Goal: Information Seeking & Learning: Learn about a topic

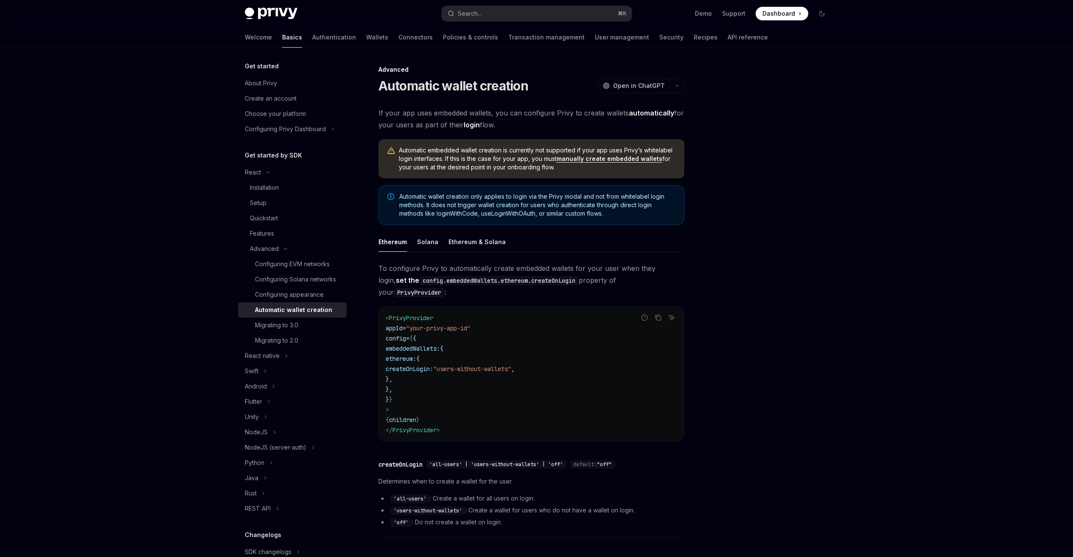
scroll to position [110, 0]
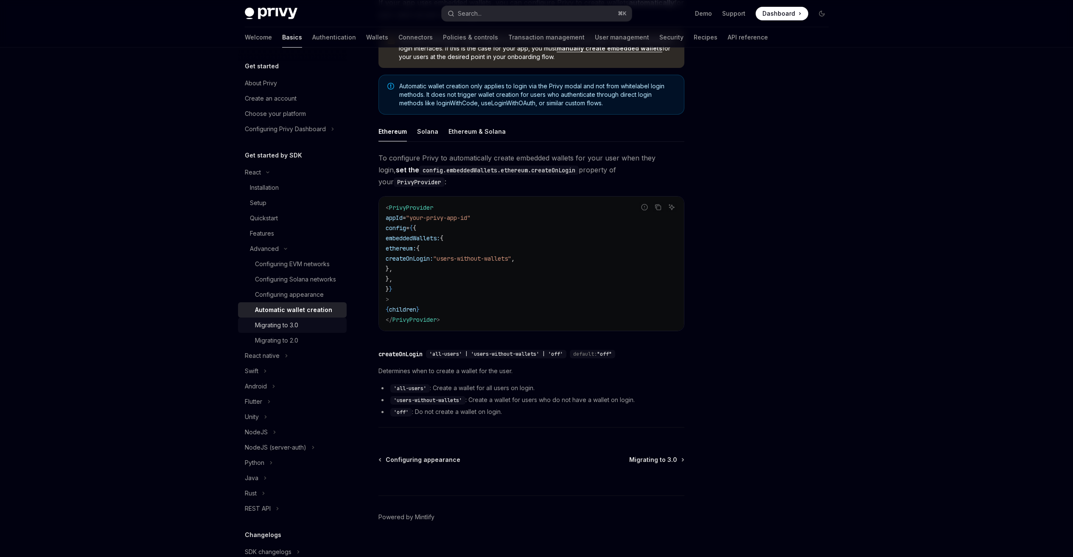
click at [282, 330] on div "Migrating to 3.0" at bounding box center [276, 325] width 43 height 10
type textarea "*"
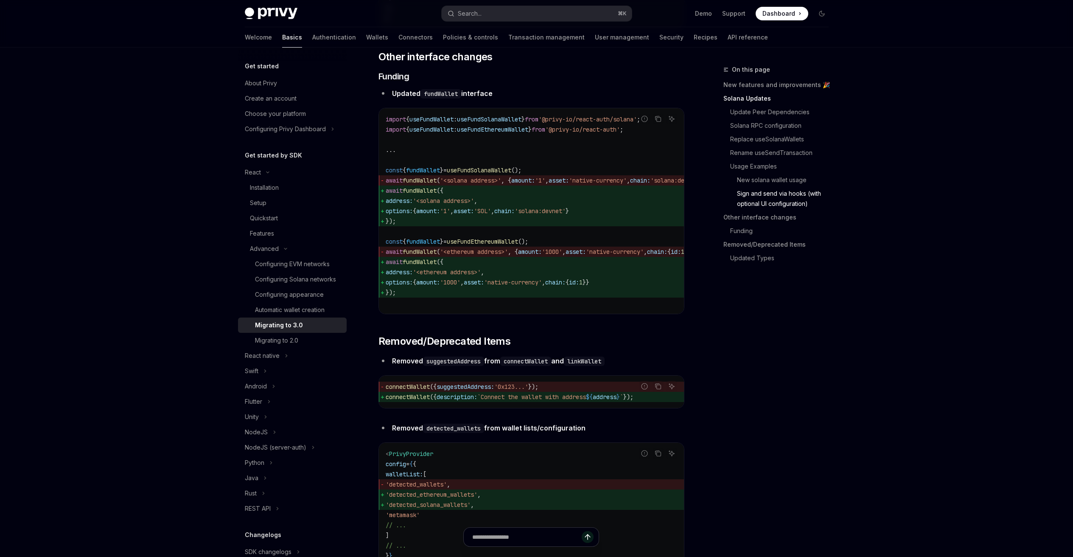
scroll to position [2697, 0]
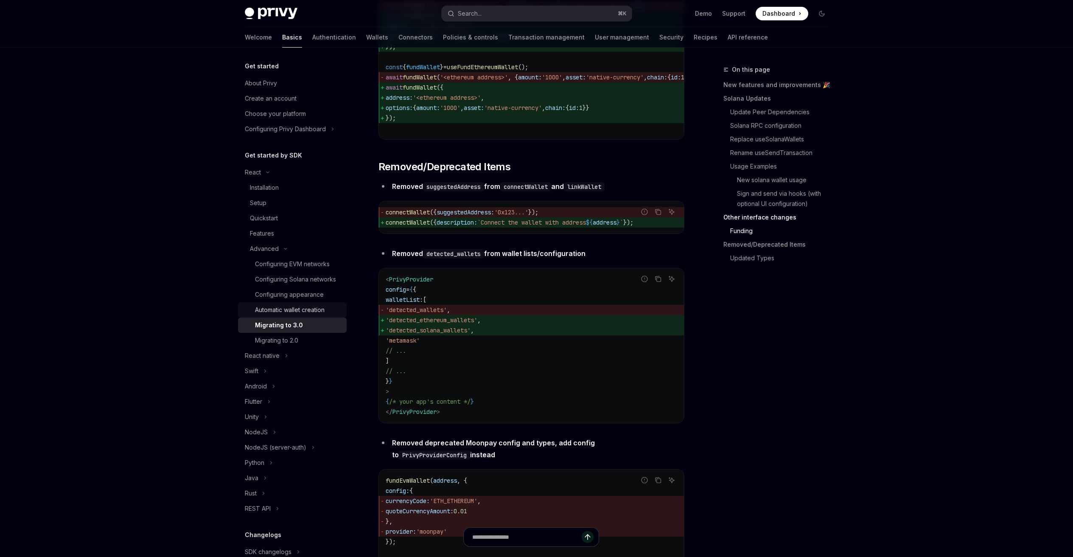
click at [285, 315] on div "Automatic wallet creation" at bounding box center [290, 310] width 70 height 10
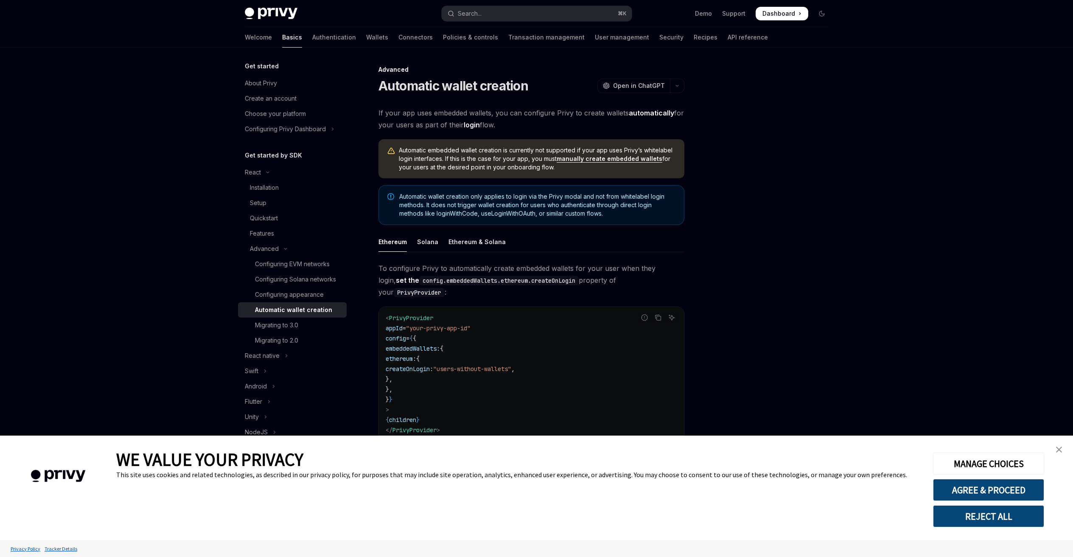
click at [288, 300] on div "Configuring appearance" at bounding box center [289, 294] width 69 height 10
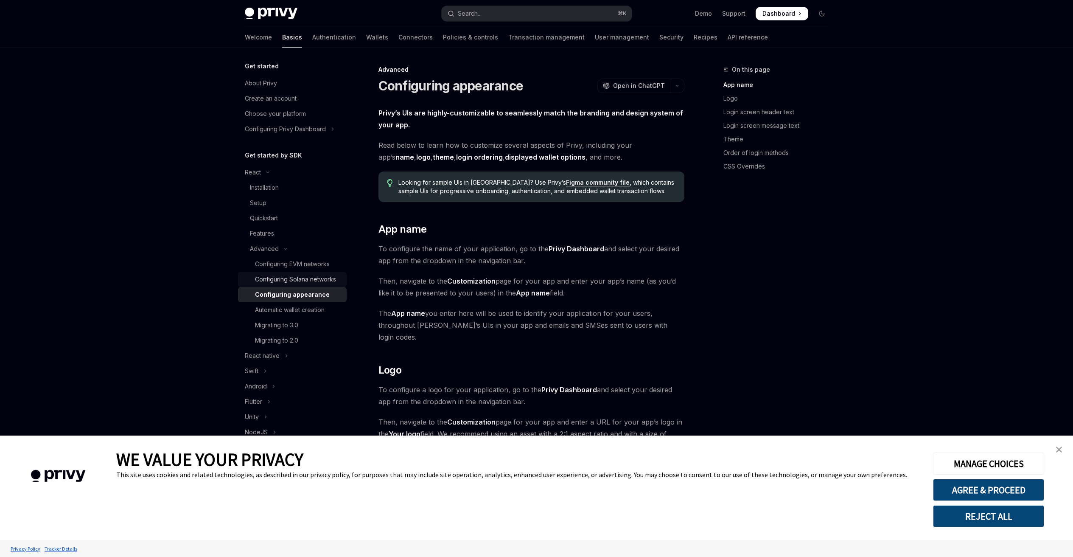
click at [285, 284] on div "Configuring Solana networks" at bounding box center [295, 279] width 81 height 10
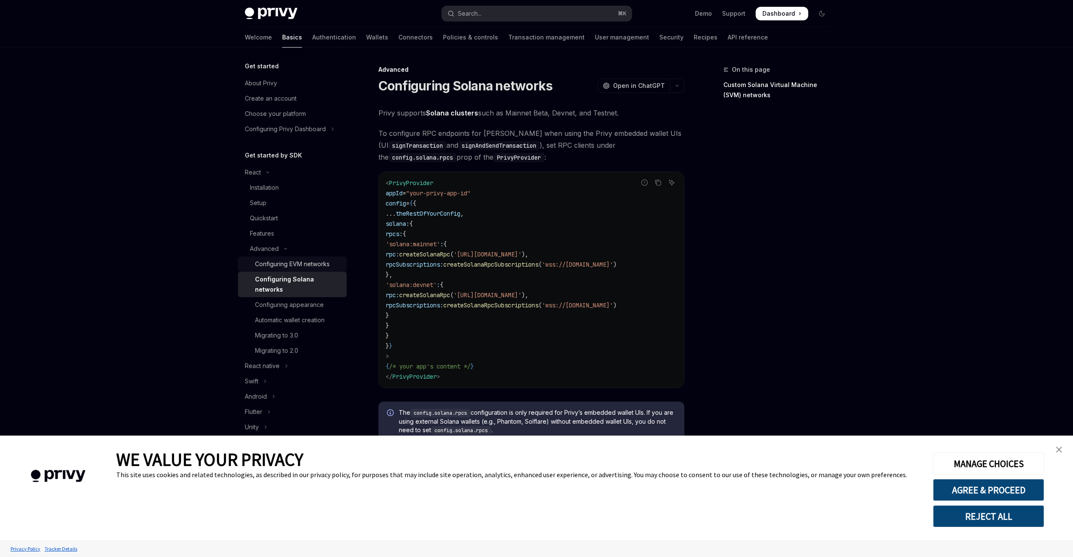
click at [280, 263] on div "Configuring EVM networks" at bounding box center [292, 264] width 75 height 10
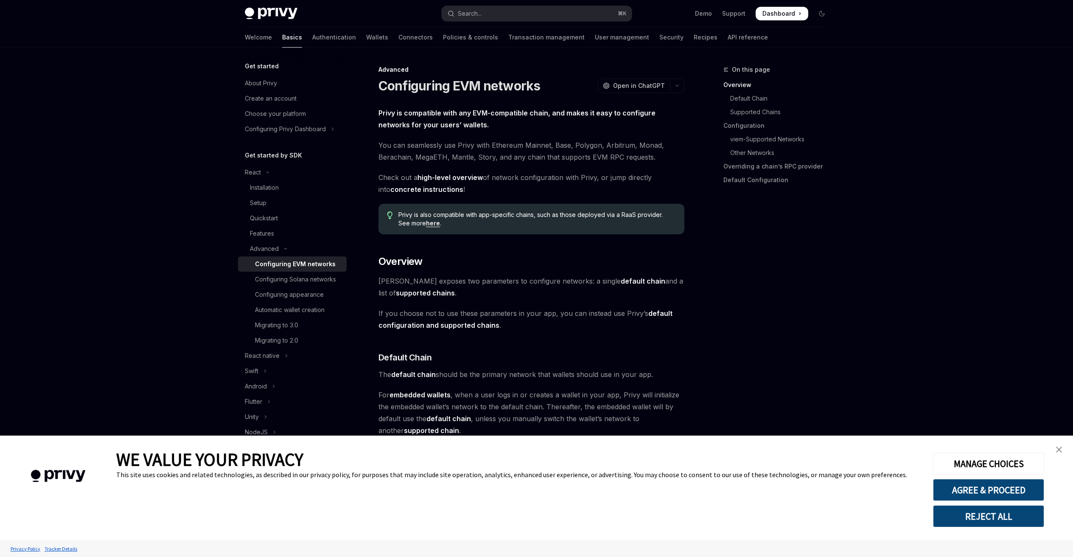
click at [1058, 446] on img "close banner" at bounding box center [1059, 449] width 6 height 6
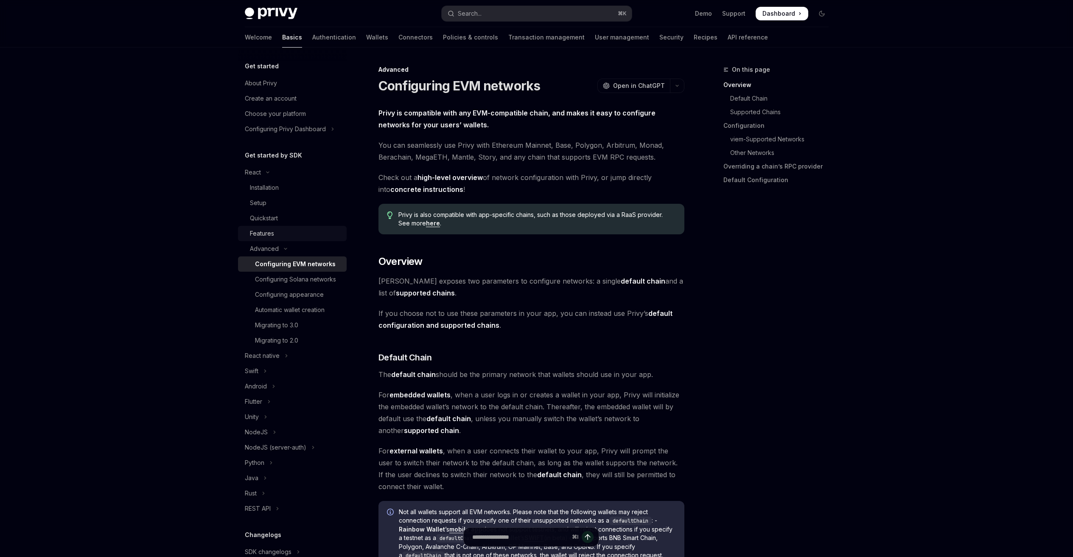
click at [286, 233] on div "Features" at bounding box center [296, 233] width 92 height 10
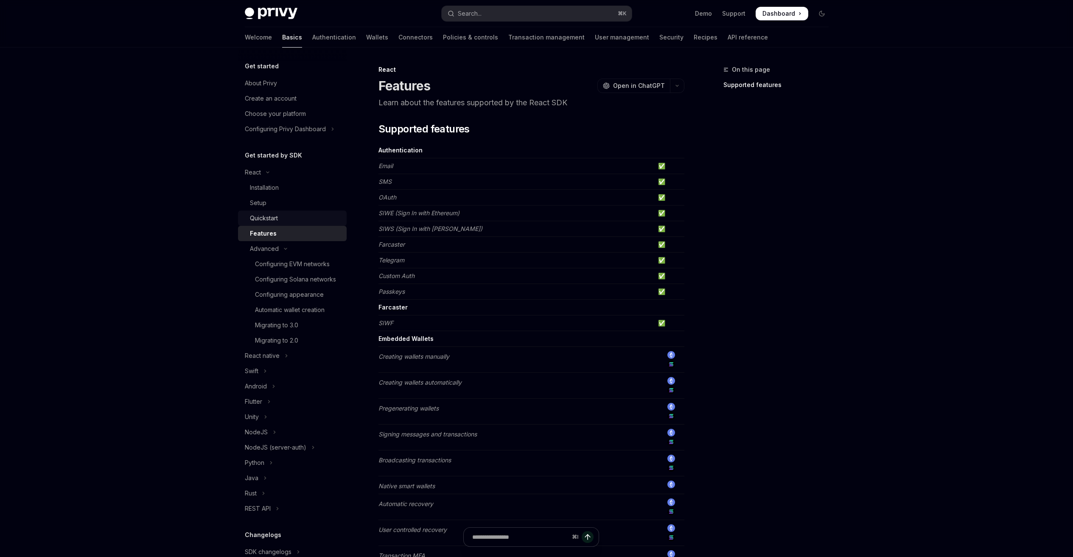
click at [286, 213] on div "Quickstart" at bounding box center [296, 218] width 92 height 10
type textarea "*"
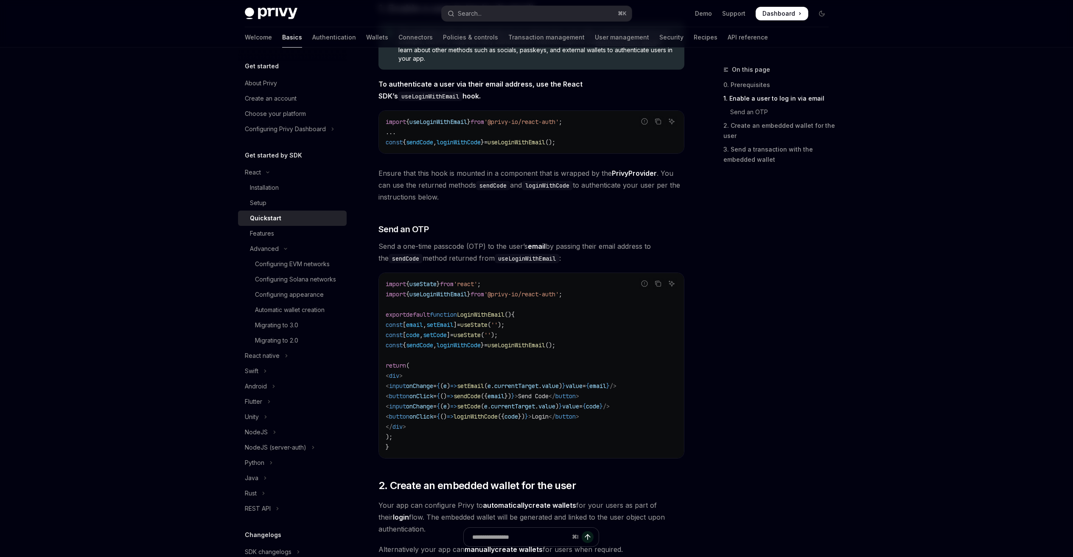
scroll to position [275, 0]
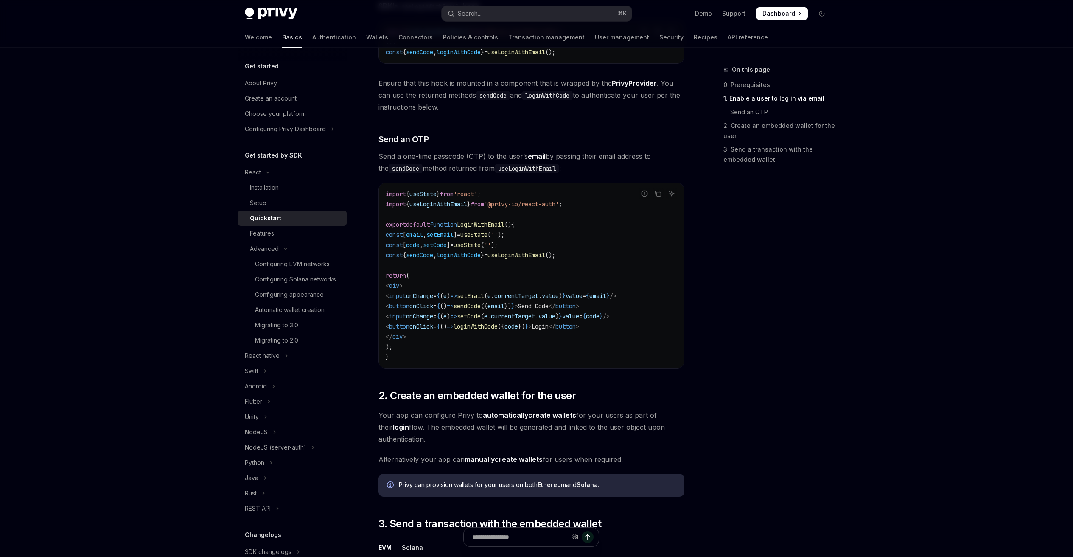
click at [545, 257] on span "useLoginWithEmail" at bounding box center [517, 255] width 58 height 8
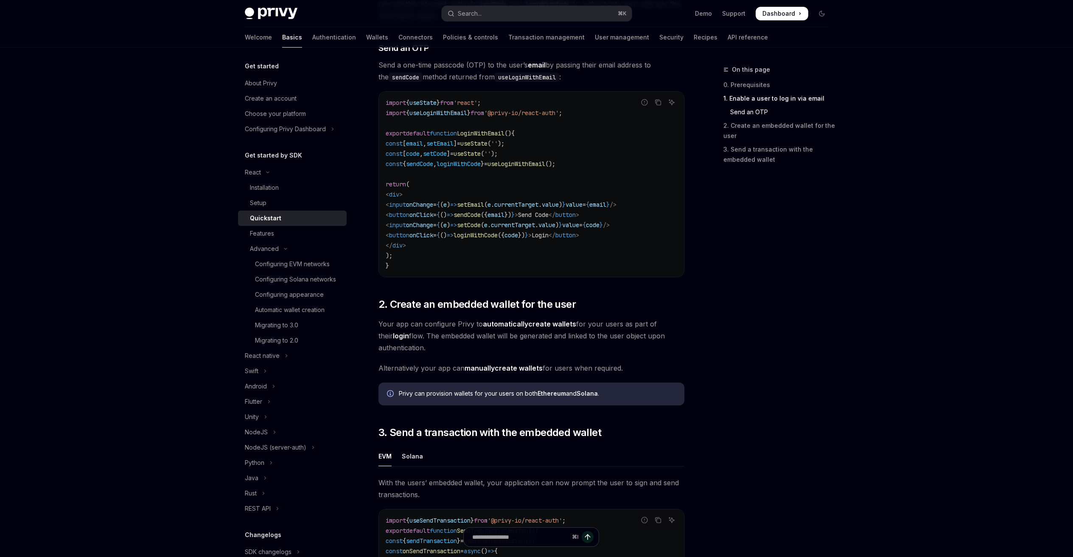
scroll to position [135, 0]
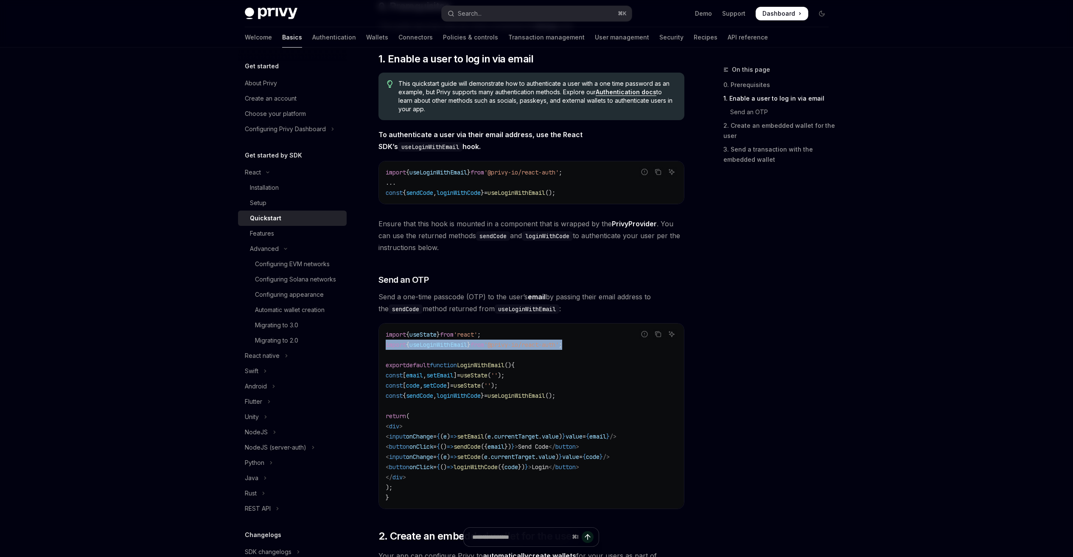
drag, startPoint x: 598, startPoint y: 348, endPoint x: 375, endPoint y: 346, distance: 223.2
click at [375, 346] on div "React Quickstart OpenAI Open in ChatGPT Learn how to authenticate users, create…" at bounding box center [452, 517] width 468 height 1174
copy span "import { useLoginWithEmail } from '@privy-io/react-auth' ;"
click at [486, 7] on button "Search... ⌘ K" at bounding box center [537, 13] width 190 height 15
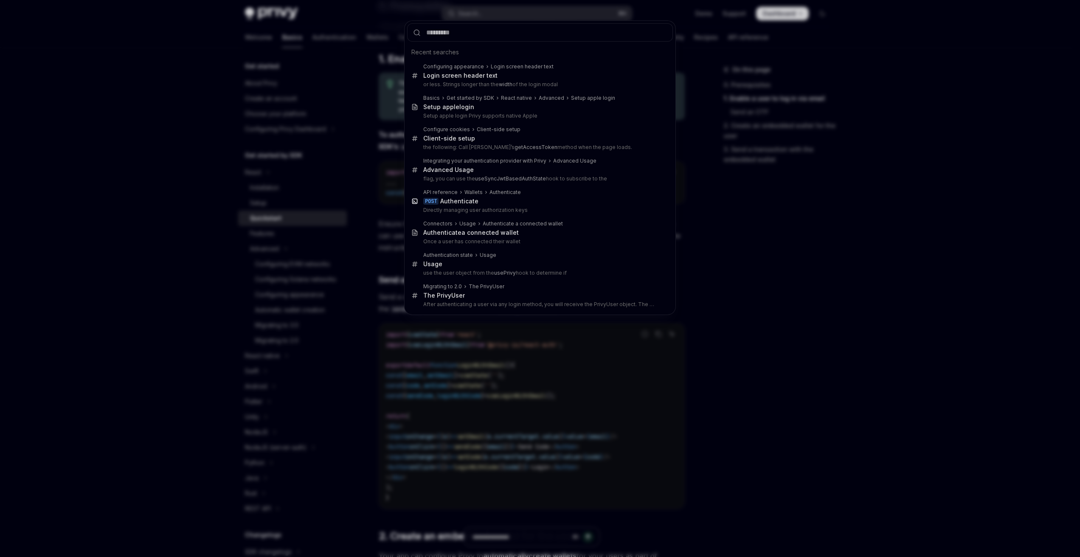
type input "**********"
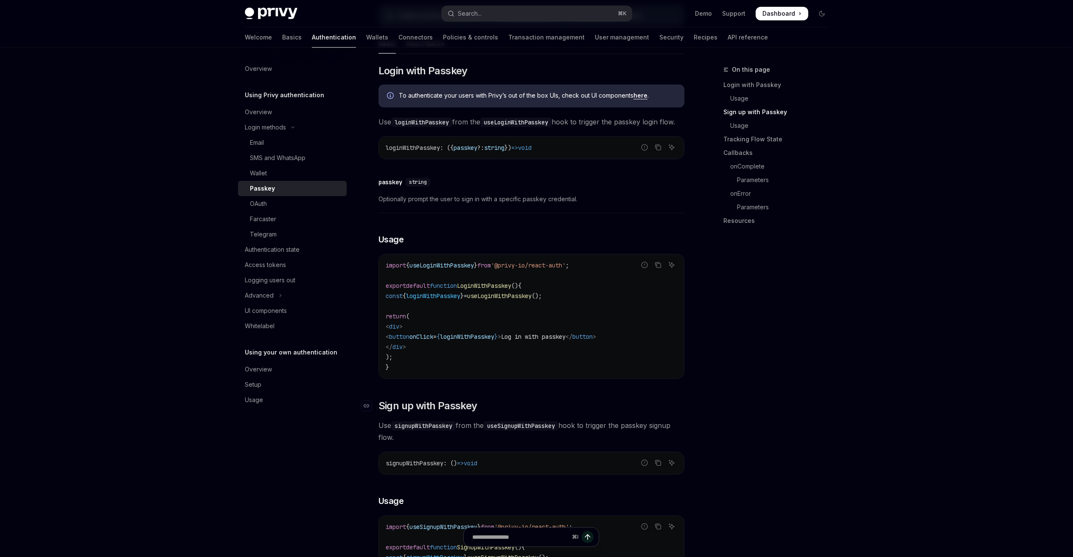
scroll to position [481, 0]
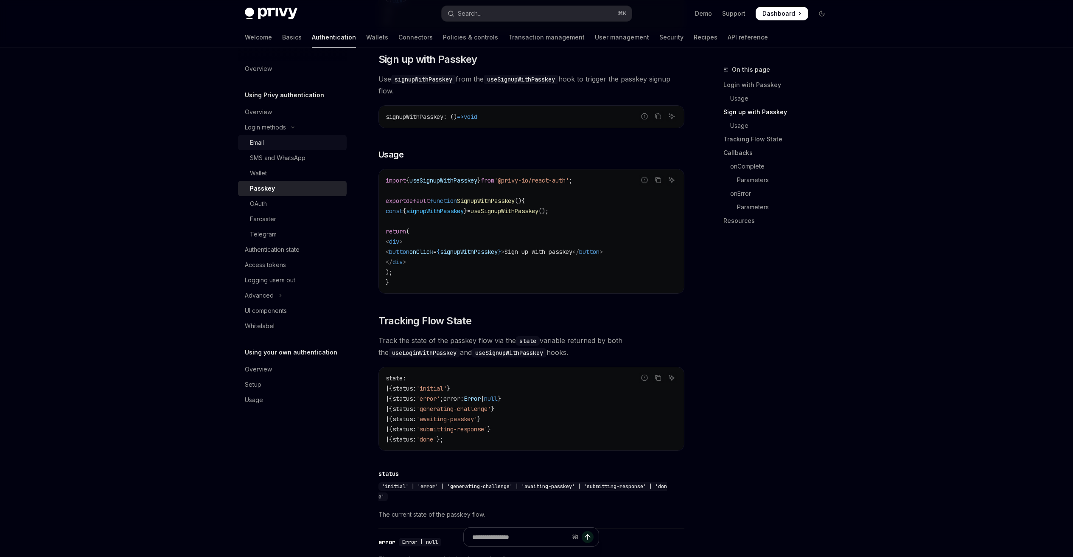
click at [265, 146] on div "Email" at bounding box center [296, 142] width 92 height 10
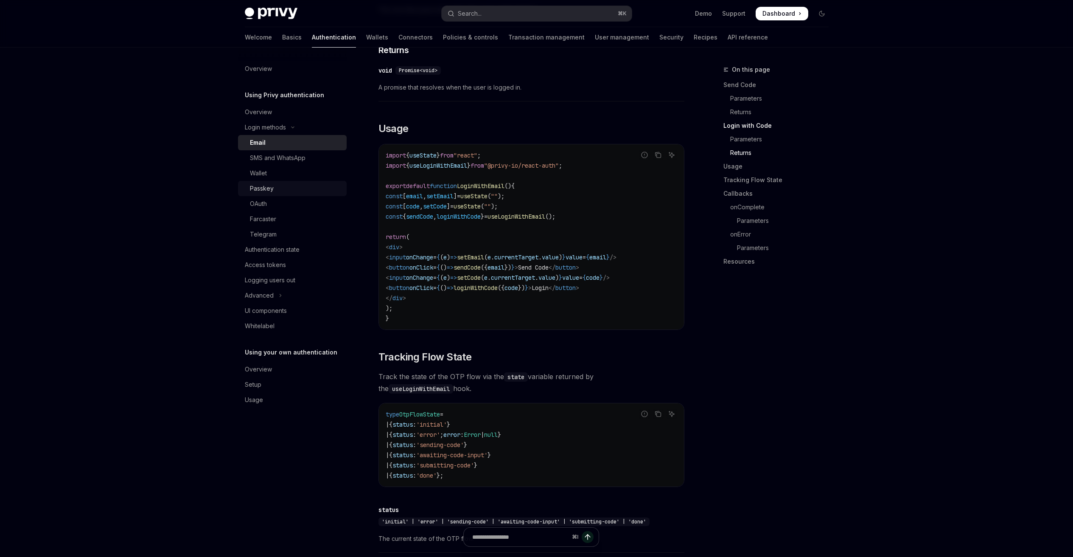
scroll to position [829, 0]
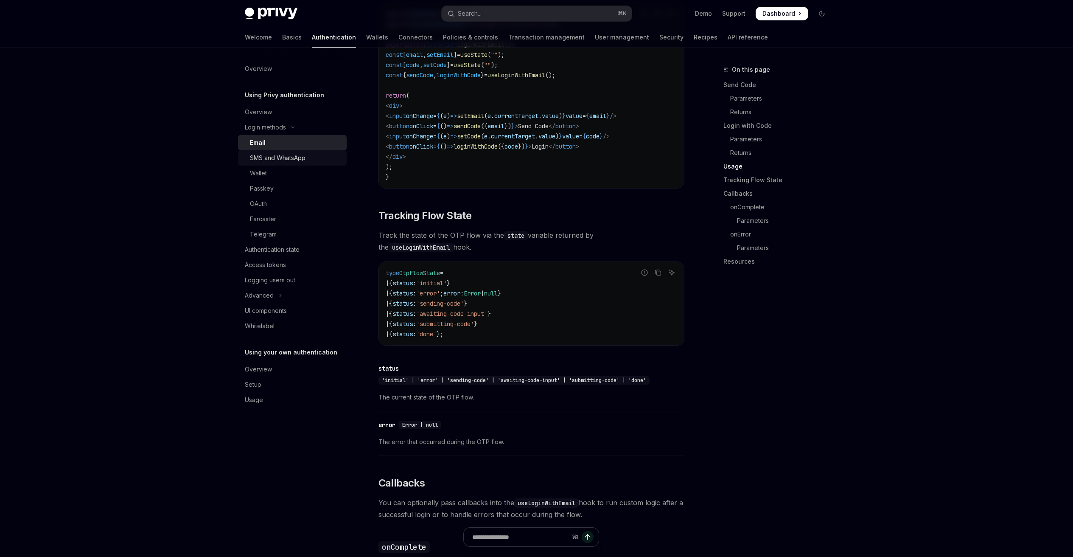
click at [290, 157] on div "SMS and WhatsApp" at bounding box center [278, 158] width 56 height 10
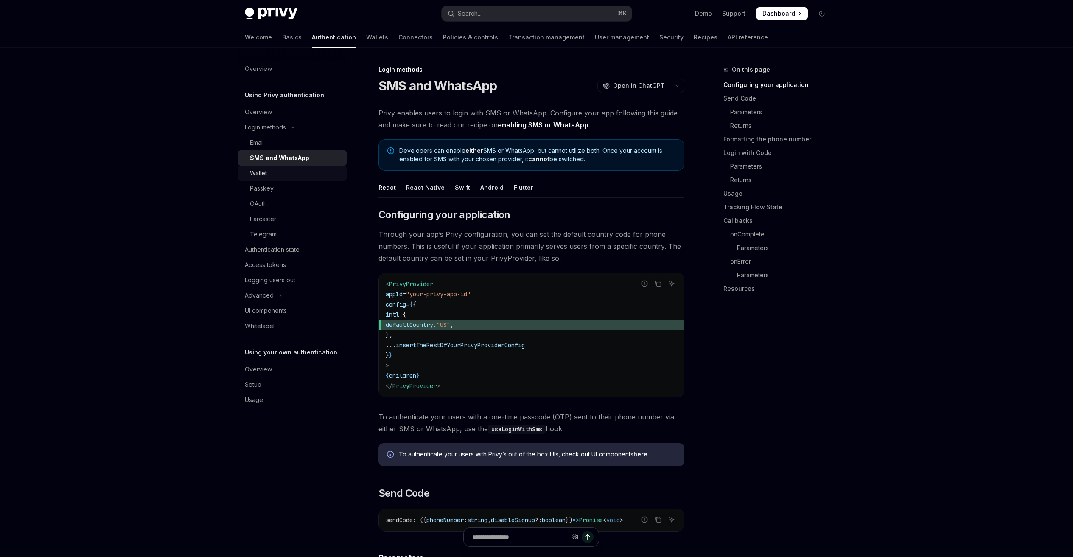
click at [273, 178] on div "Wallet" at bounding box center [296, 173] width 92 height 10
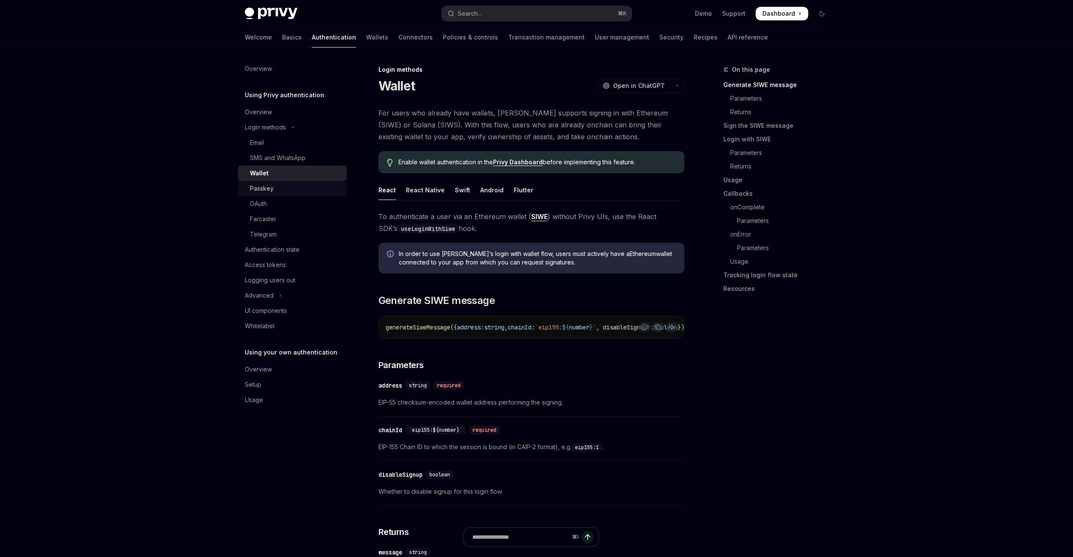
click at [277, 190] on div "Passkey" at bounding box center [296, 188] width 92 height 10
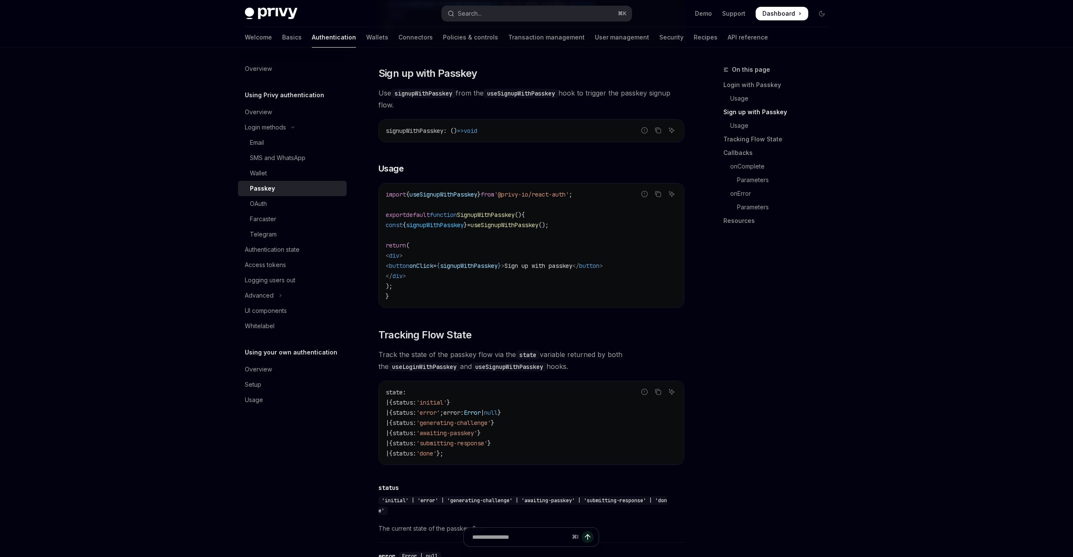
scroll to position [510, 0]
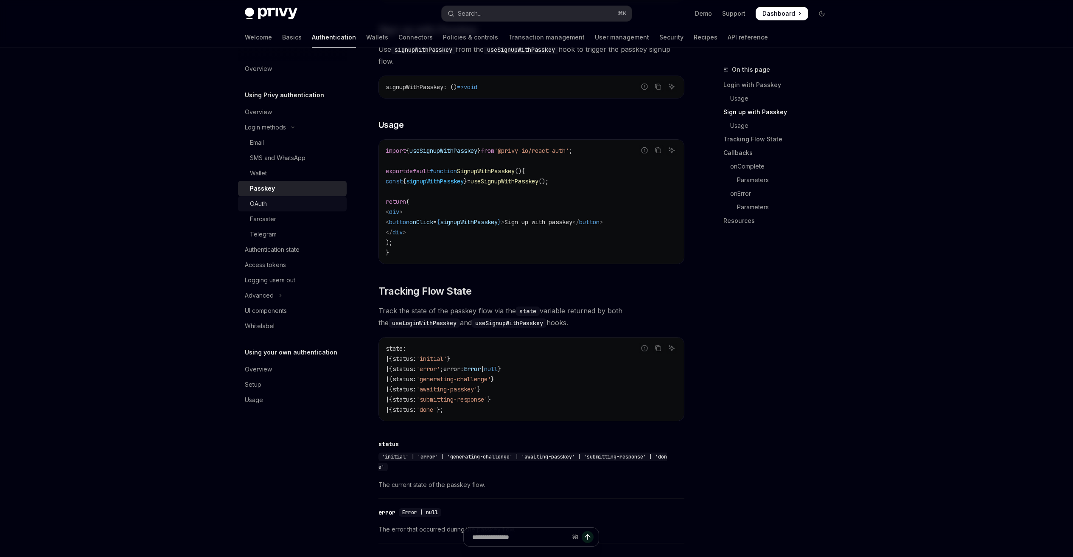
click at [267, 202] on div "OAuth" at bounding box center [296, 204] width 92 height 10
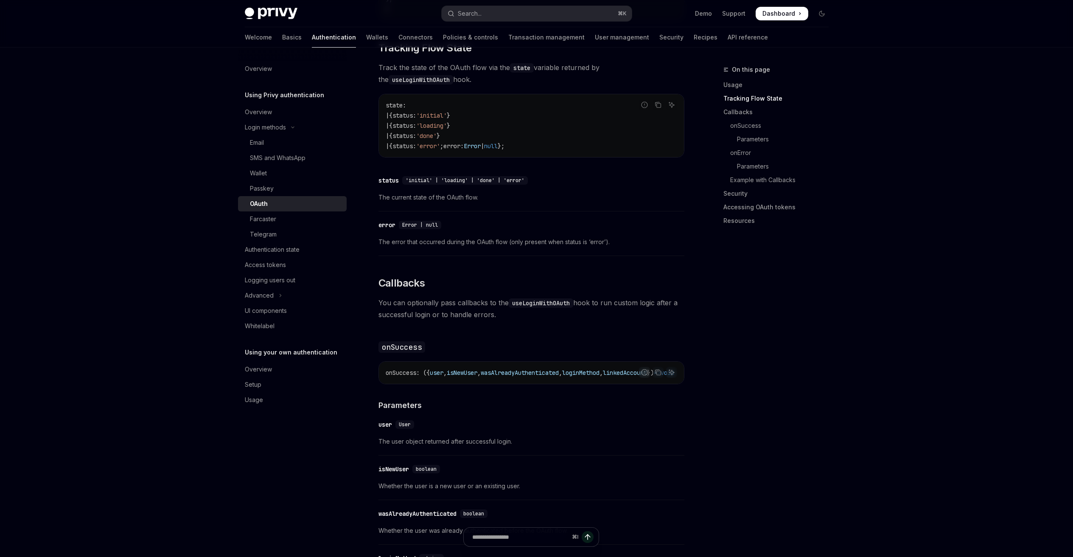
scroll to position [1004, 0]
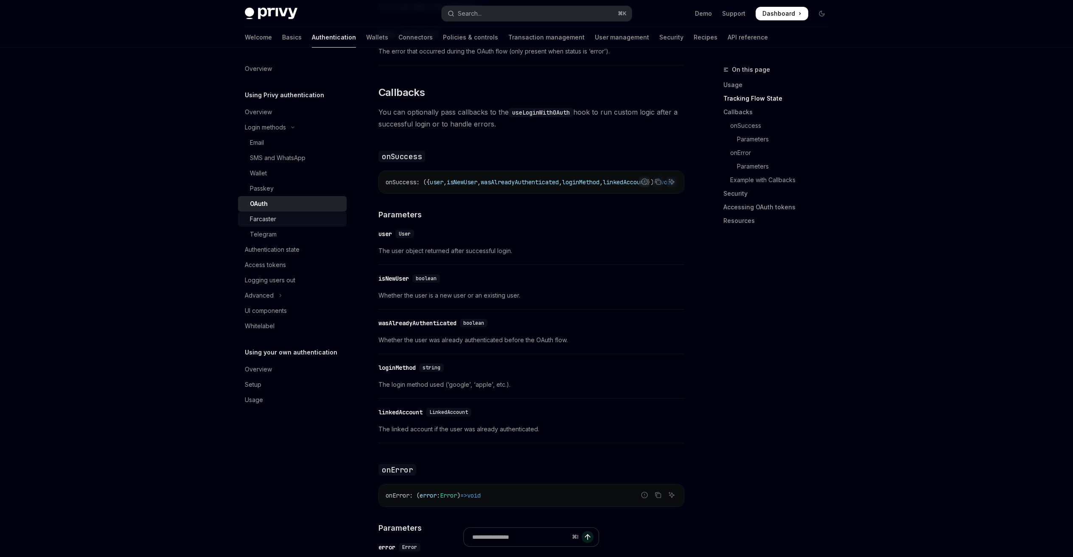
click at [266, 222] on div "Farcaster" at bounding box center [263, 219] width 26 height 10
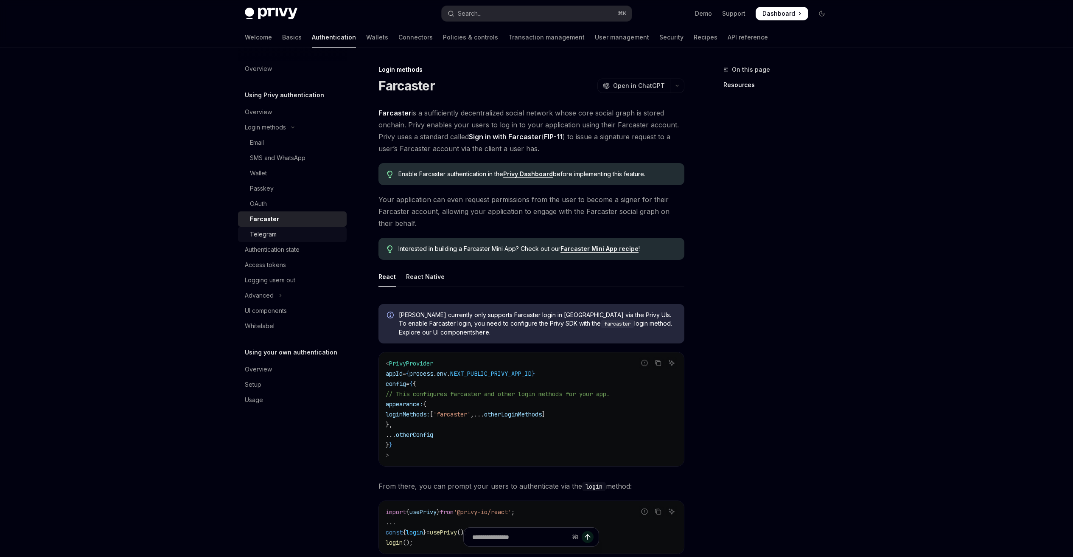
click at [270, 230] on div "Telegram" at bounding box center [263, 234] width 27 height 10
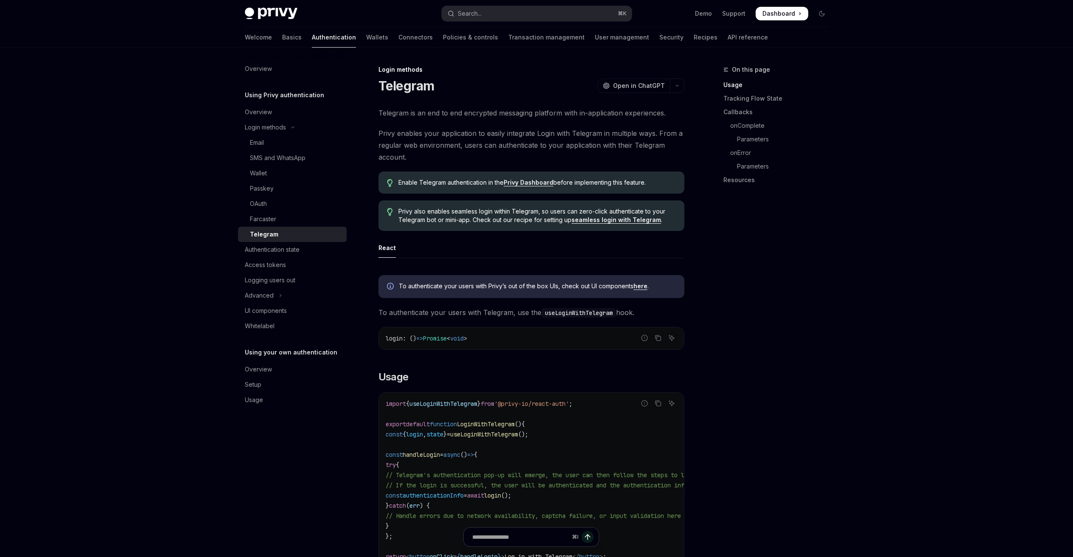
scroll to position [58, 0]
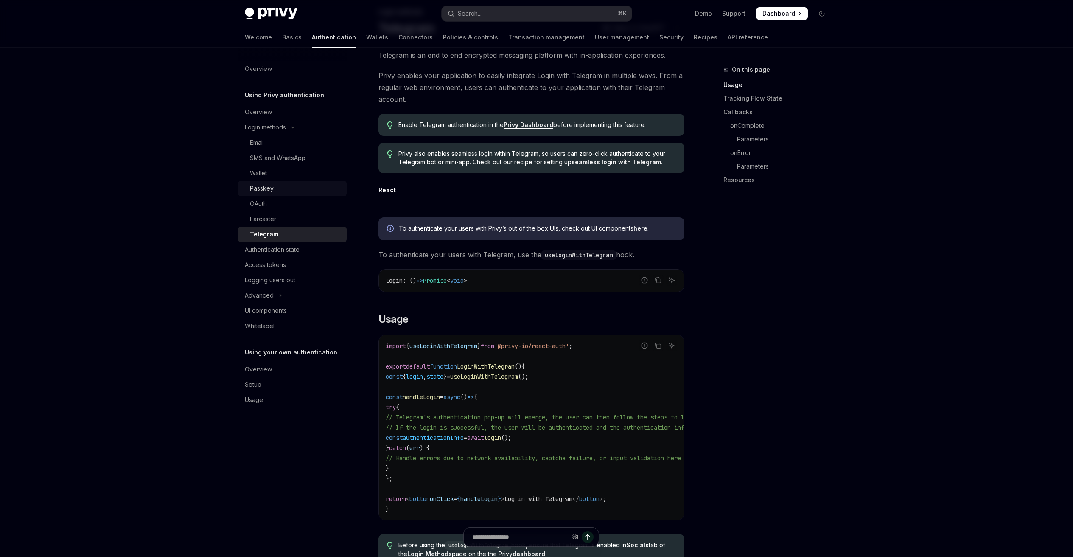
click at [264, 189] on div "Passkey" at bounding box center [262, 188] width 24 height 10
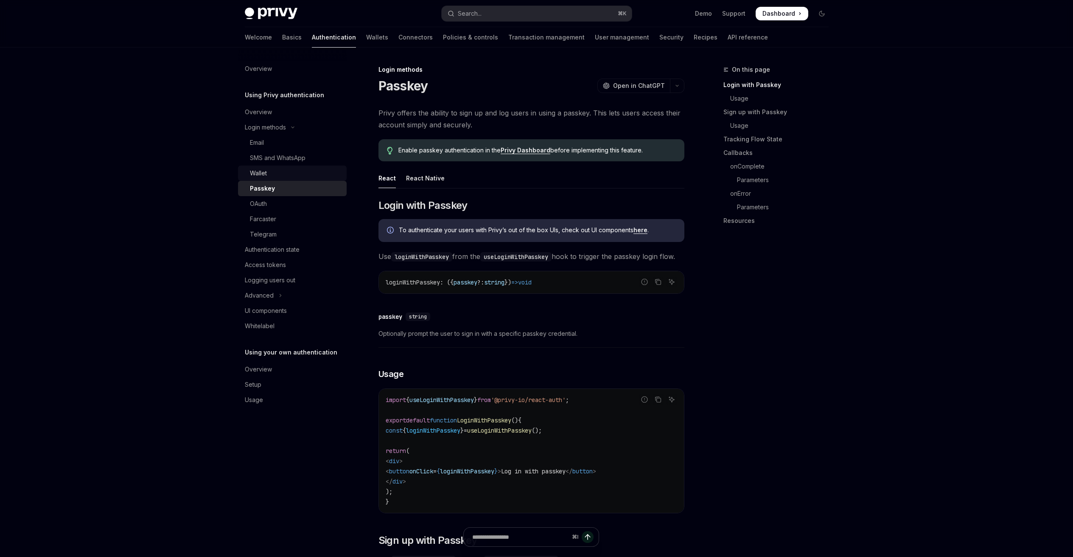
click at [264, 175] on div "Wallet" at bounding box center [258, 173] width 17 height 10
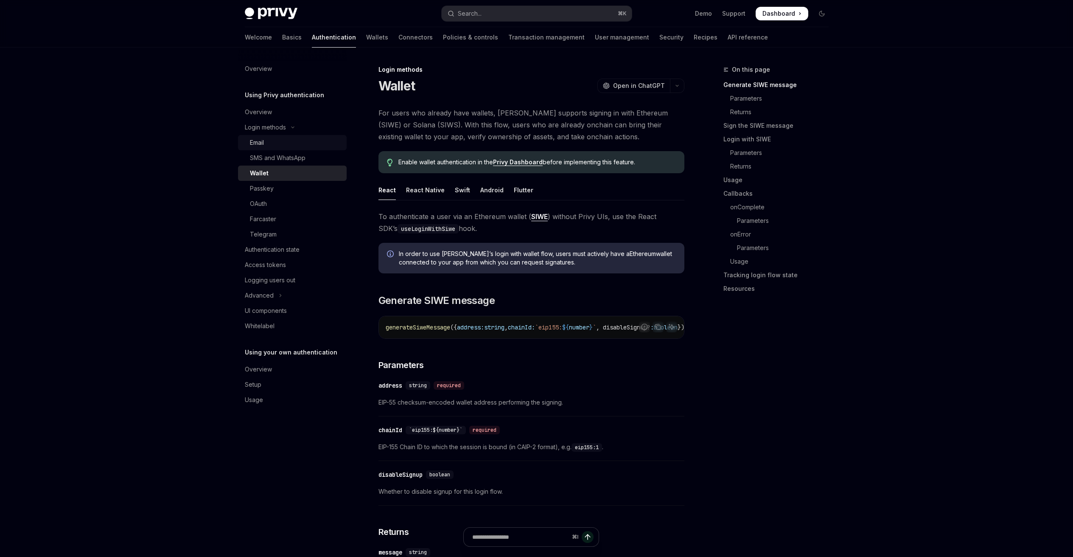
click at [271, 142] on div "Email" at bounding box center [296, 142] width 92 height 10
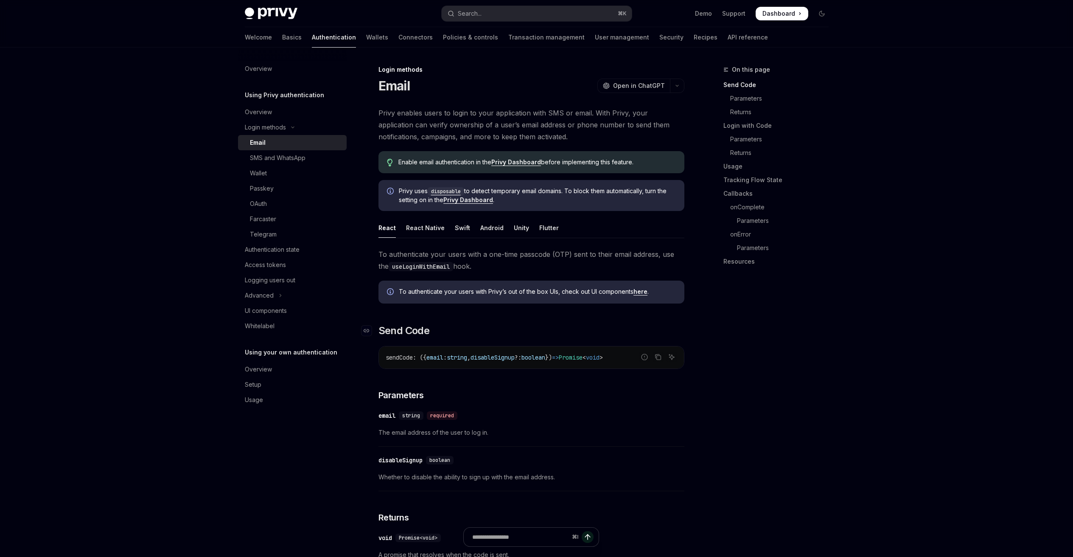
scroll to position [77, 0]
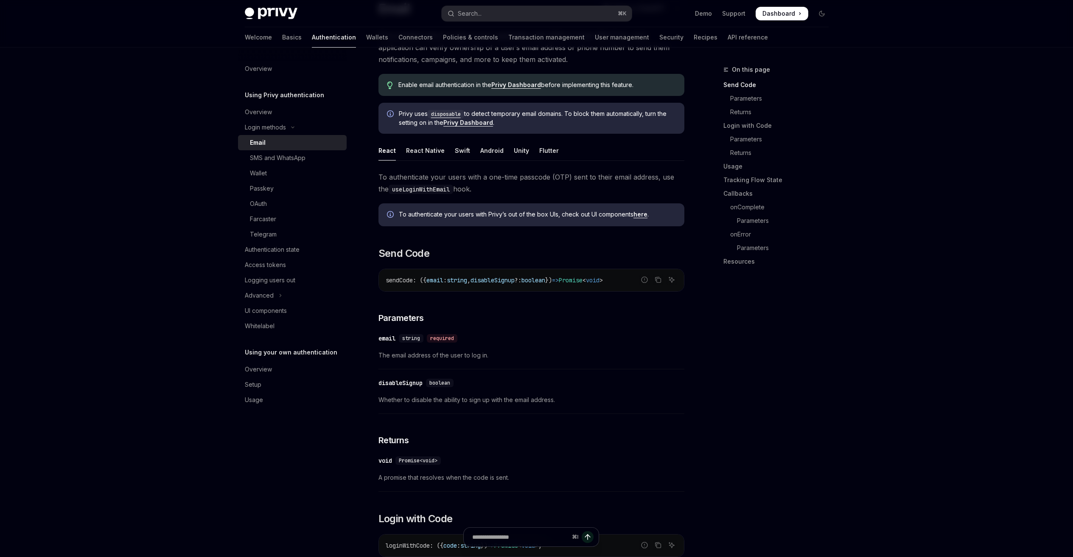
type textarea "*"
